Goal: Information Seeking & Learning: Learn about a topic

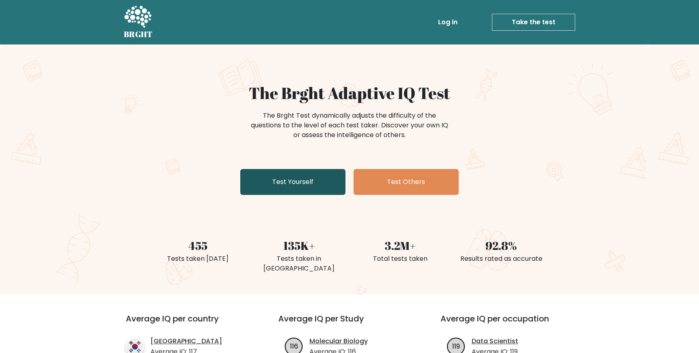
click at [310, 189] on link "Test Yourself" at bounding box center [292, 182] width 105 height 26
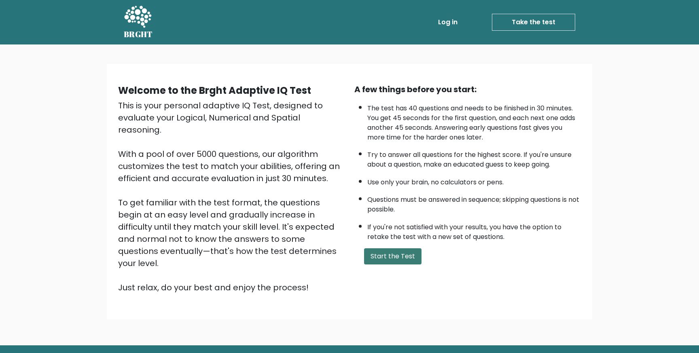
click at [386, 252] on button "Start the Test" at bounding box center [392, 256] width 57 height 16
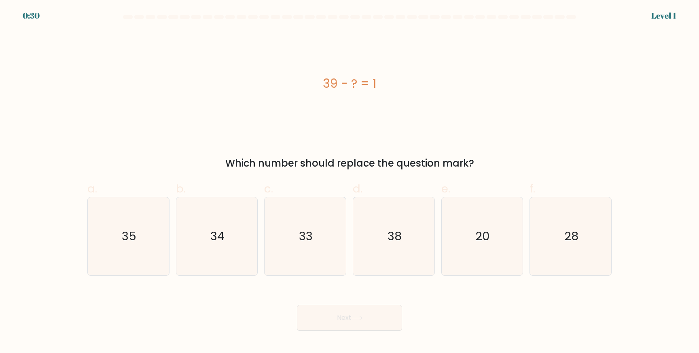
click at [159, 70] on div "39 - ? = 1" at bounding box center [349, 84] width 524 height 106
